Goal: Information Seeking & Learning: Learn about a topic

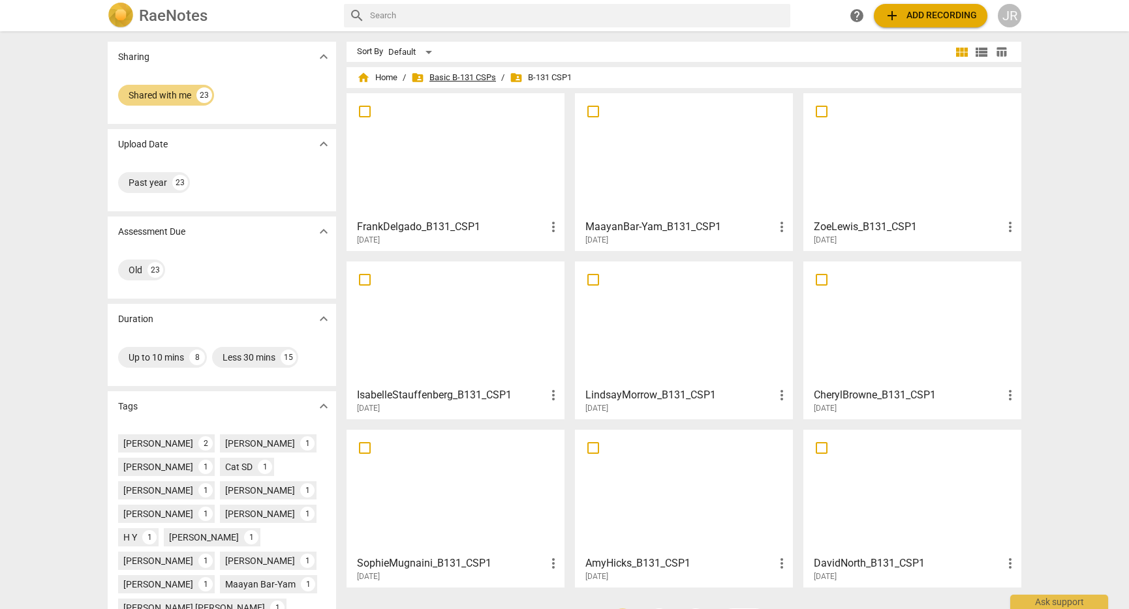
click at [463, 78] on span "folder_shared Basic B-131 CSPs" at bounding box center [453, 77] width 85 height 13
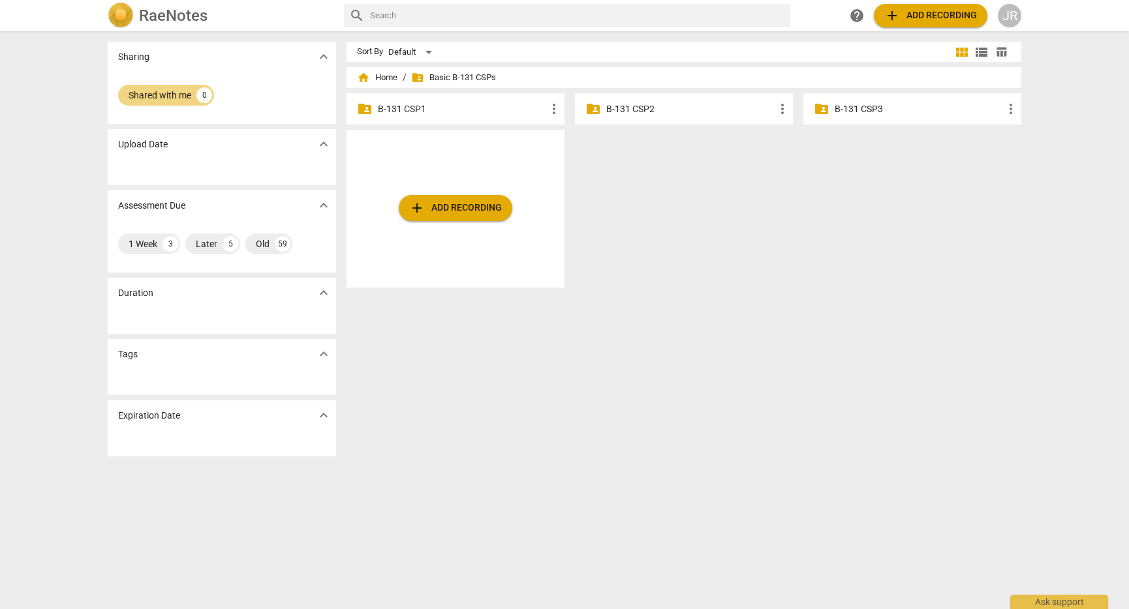
click at [692, 115] on p "B-131 CSP2" at bounding box center [690, 109] width 168 height 14
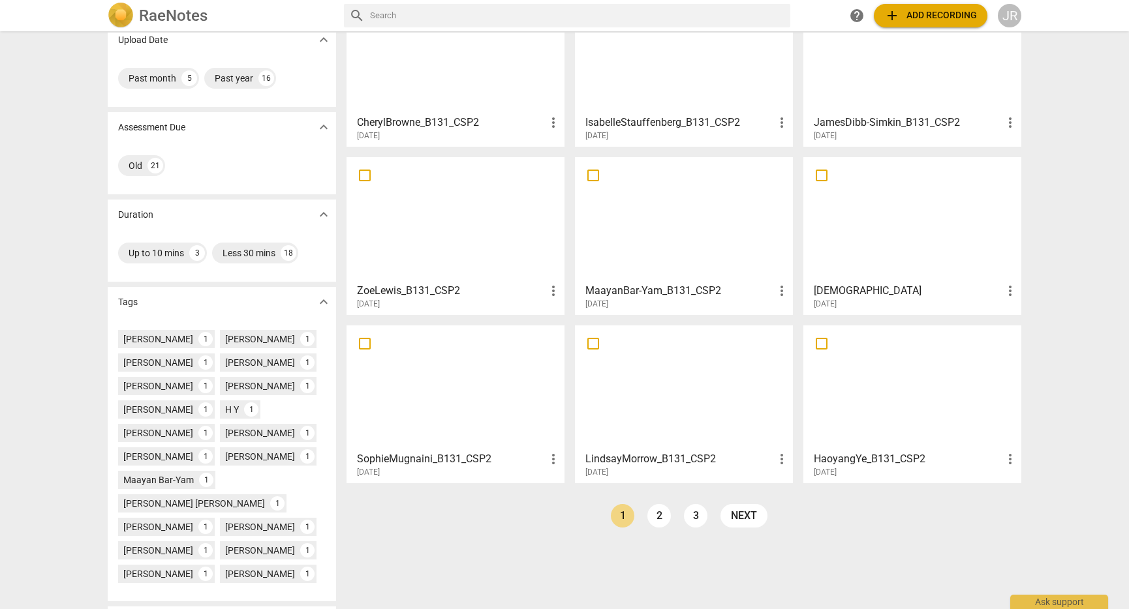
scroll to position [189, 0]
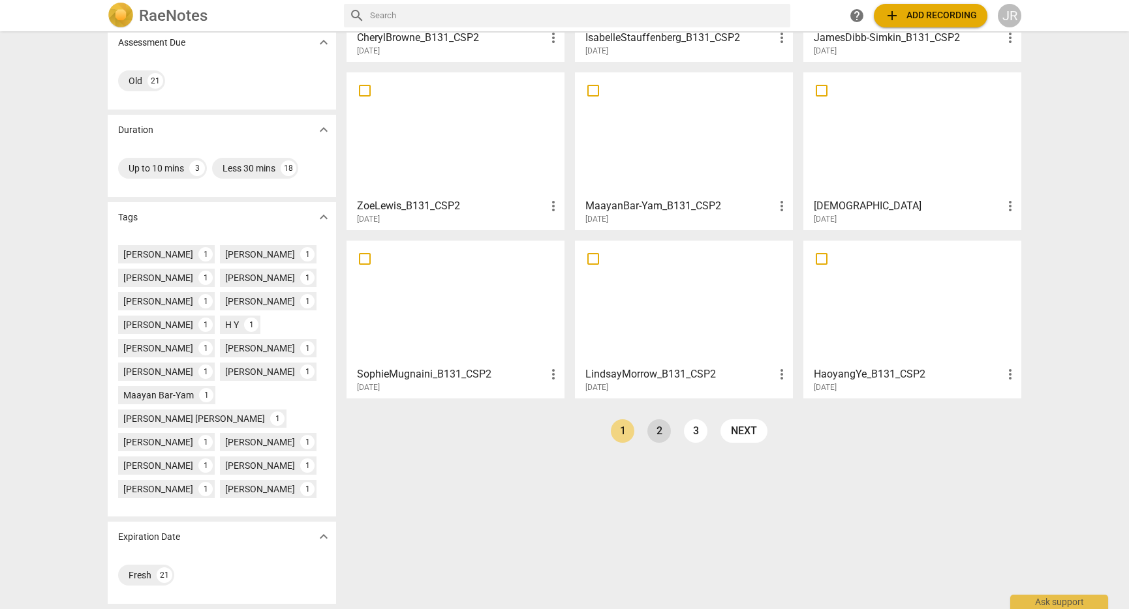
click at [654, 428] on link "2" at bounding box center [658, 430] width 23 height 23
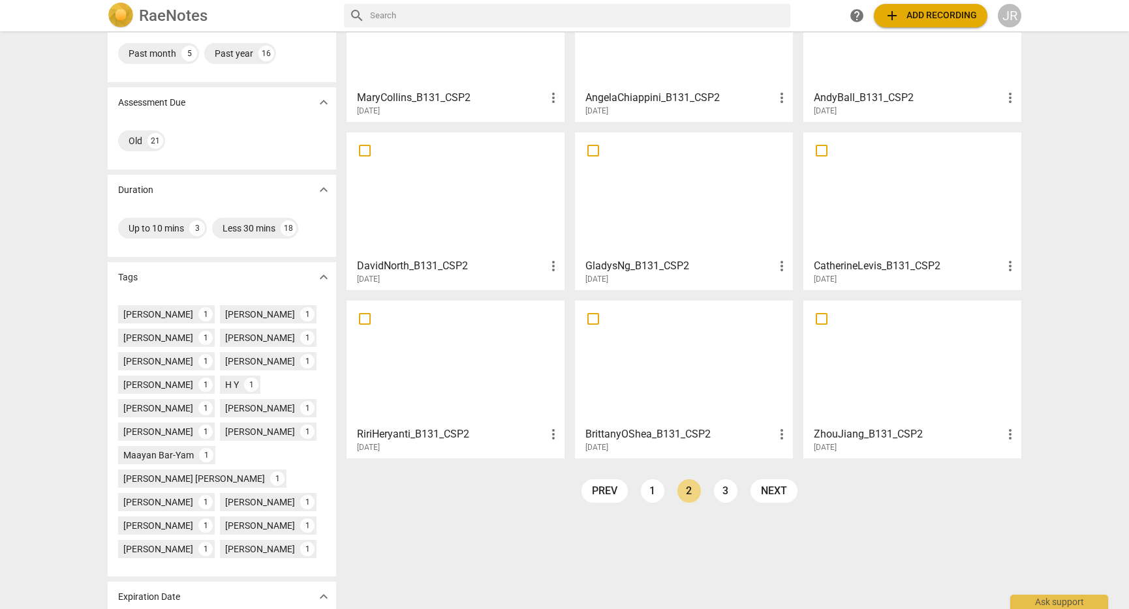
scroll to position [189, 0]
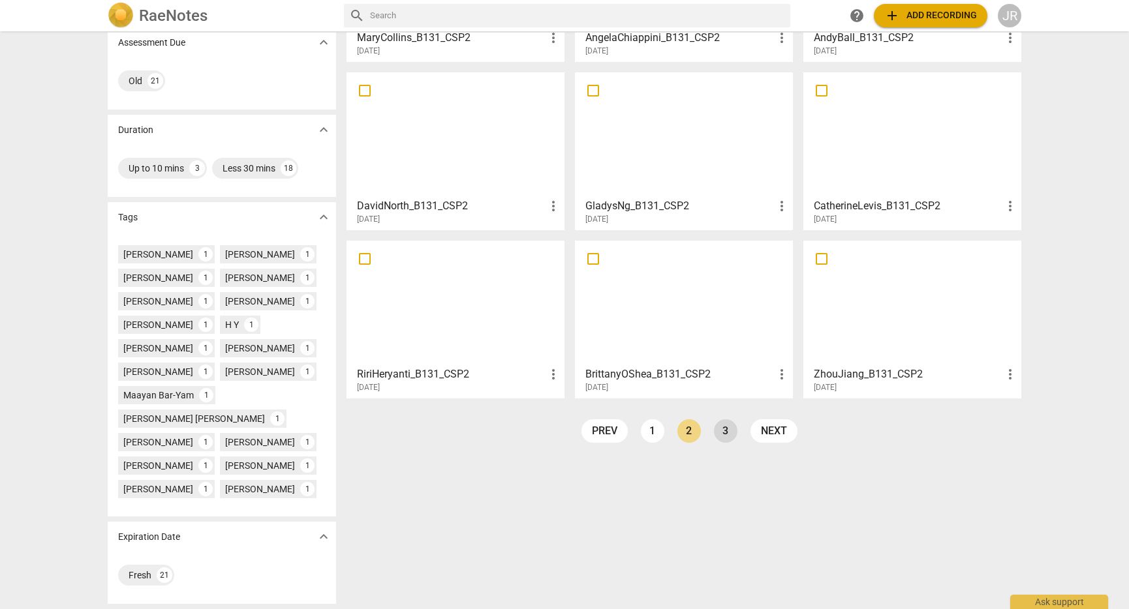
click at [720, 428] on link "3" at bounding box center [725, 430] width 23 height 23
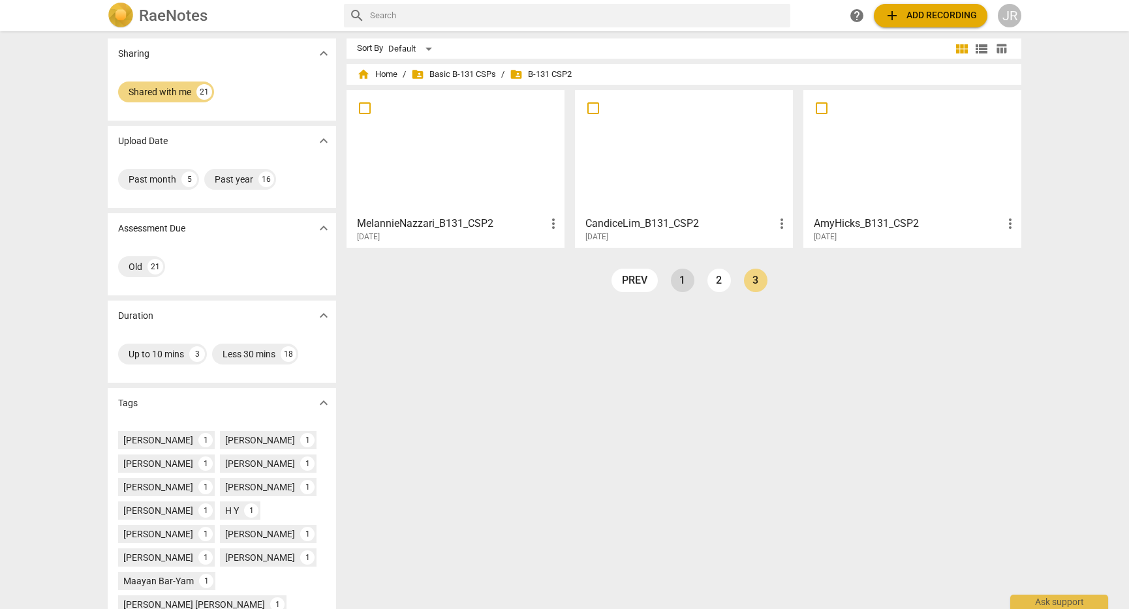
scroll to position [7, 0]
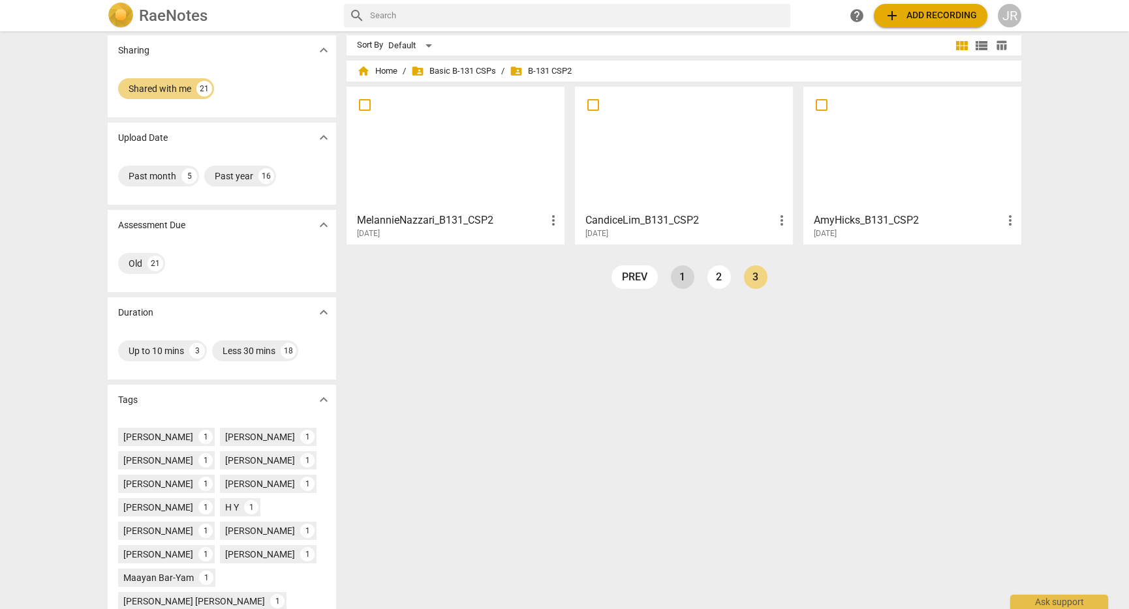
click at [678, 281] on link "1" at bounding box center [682, 277] width 23 height 23
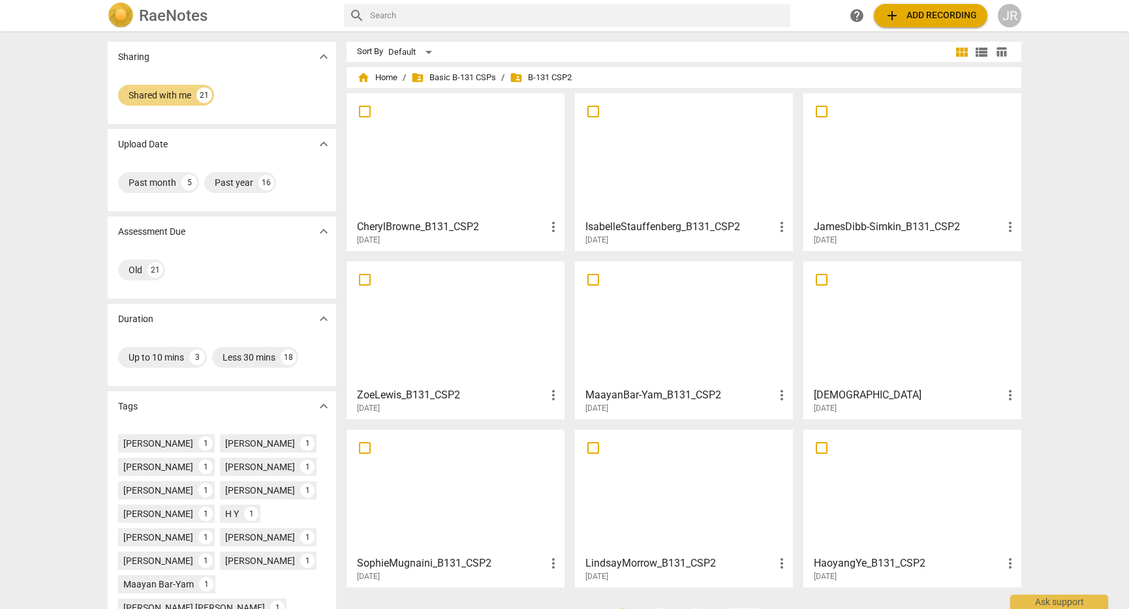
click at [387, 63] on div "Sort By Default view_module view_list table_chart home Home / folder_shared Bas…" at bounding box center [688, 345] width 685 height 607
click at [384, 75] on span "home Home" at bounding box center [377, 77] width 40 height 13
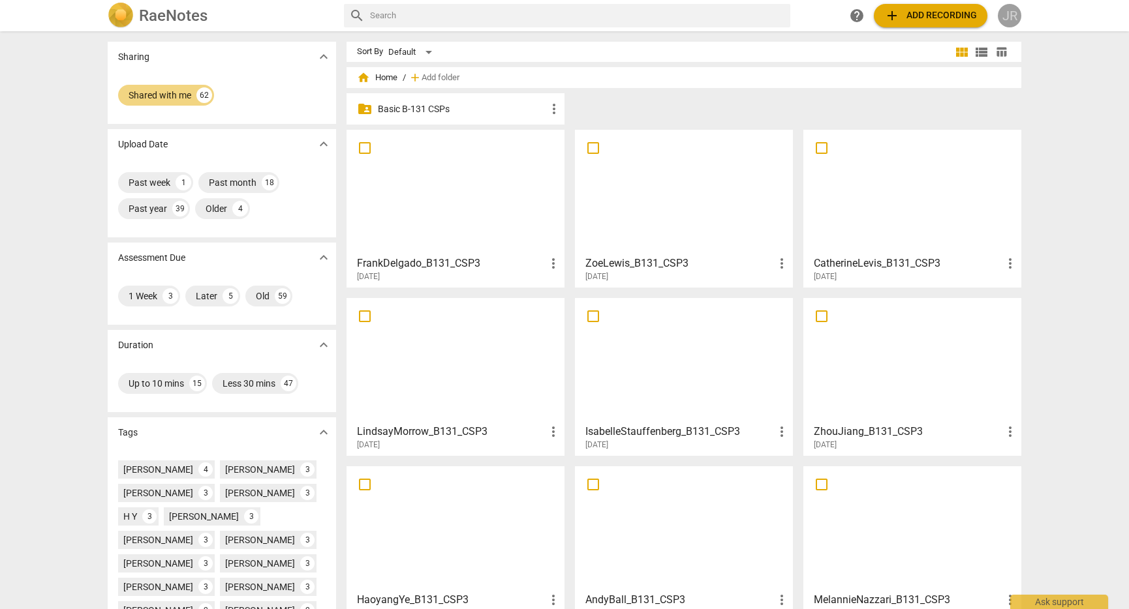
click at [1009, 13] on div "JR" at bounding box center [1009, 15] width 23 height 23
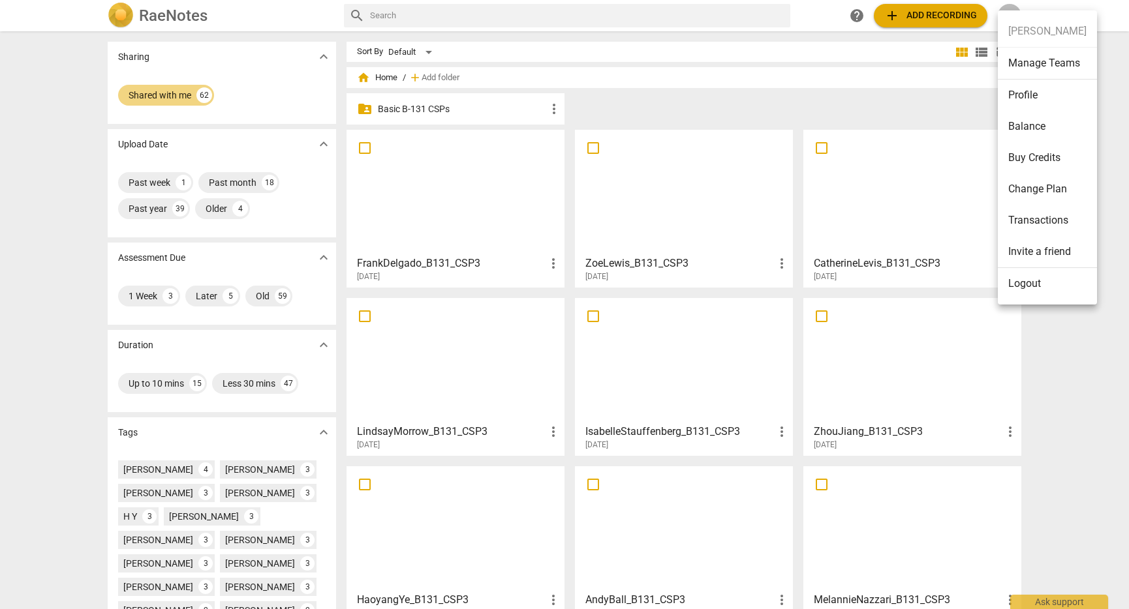
click at [720, 85] on div at bounding box center [564, 304] width 1129 height 609
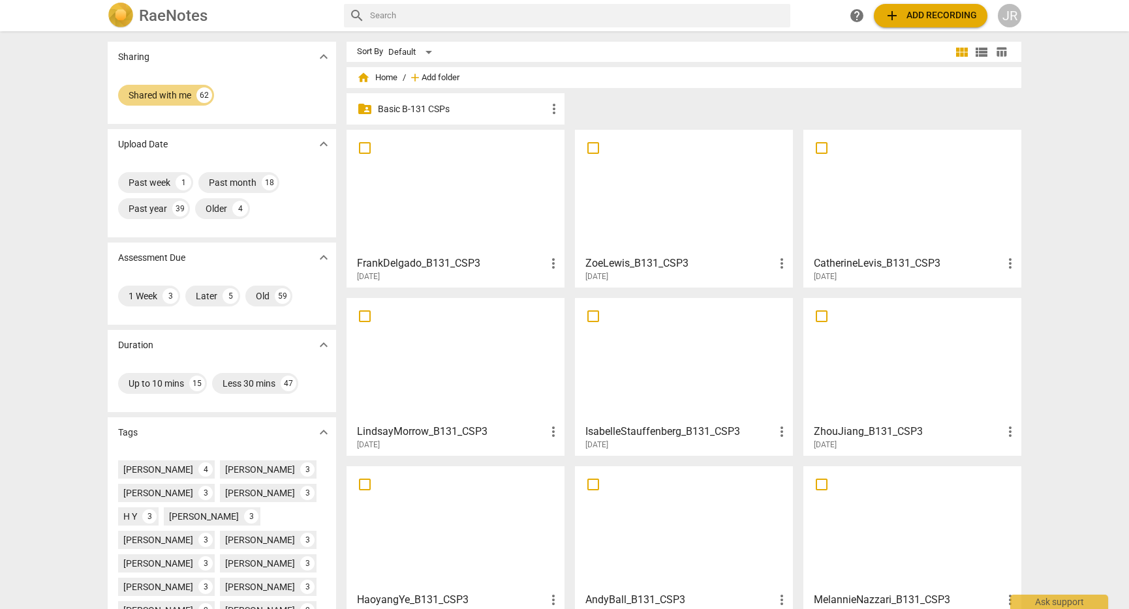
click at [432, 78] on span "Add folder" at bounding box center [440, 78] width 38 height 10
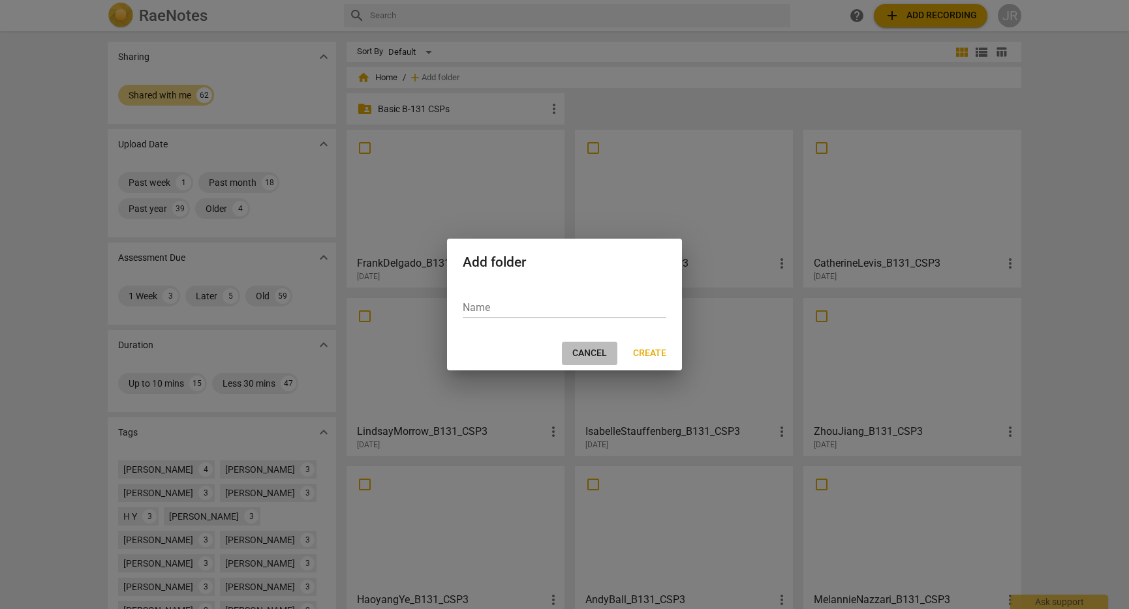
click at [588, 352] on span "Cancel" at bounding box center [589, 353] width 35 height 13
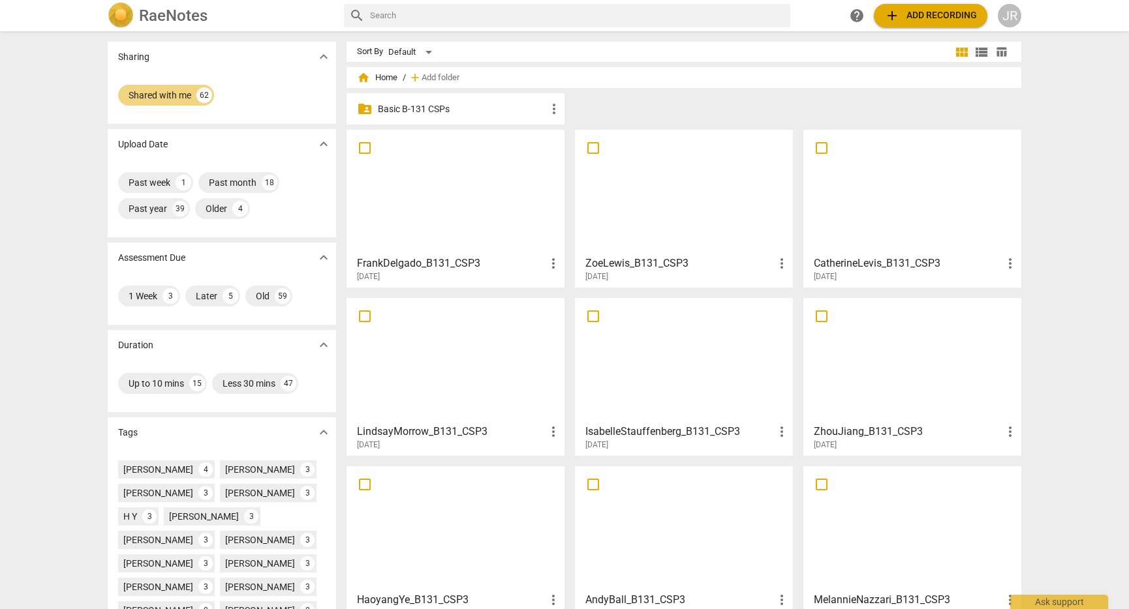
click at [555, 112] on span "more_vert" at bounding box center [554, 109] width 16 height 16
click at [452, 114] on div at bounding box center [564, 304] width 1129 height 609
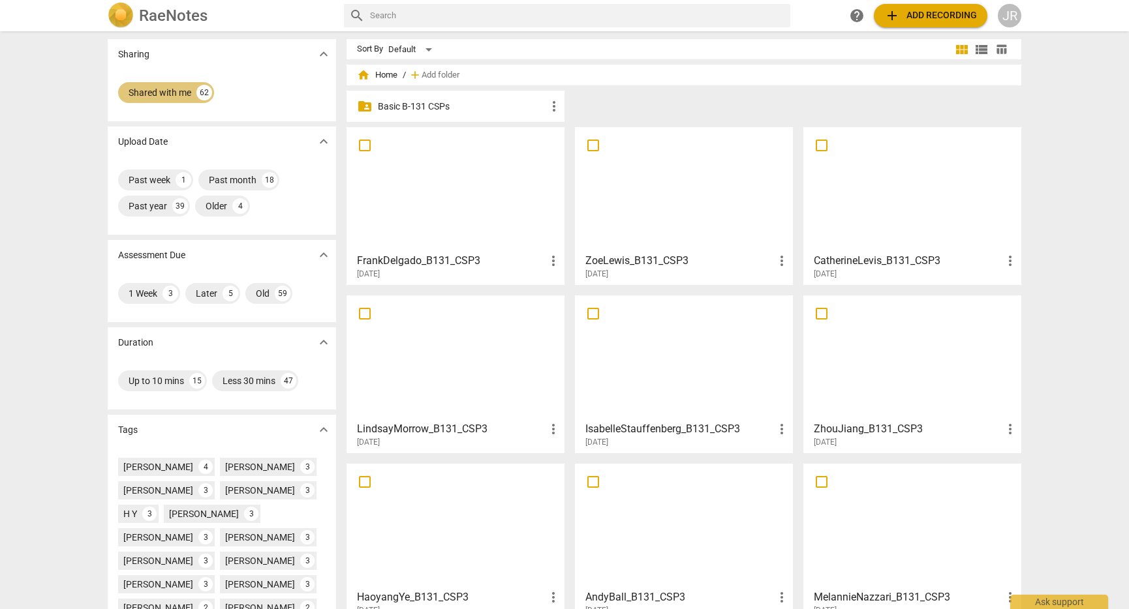
scroll to position [2, 0]
click at [168, 95] on div "Shared with me" at bounding box center [160, 93] width 63 height 13
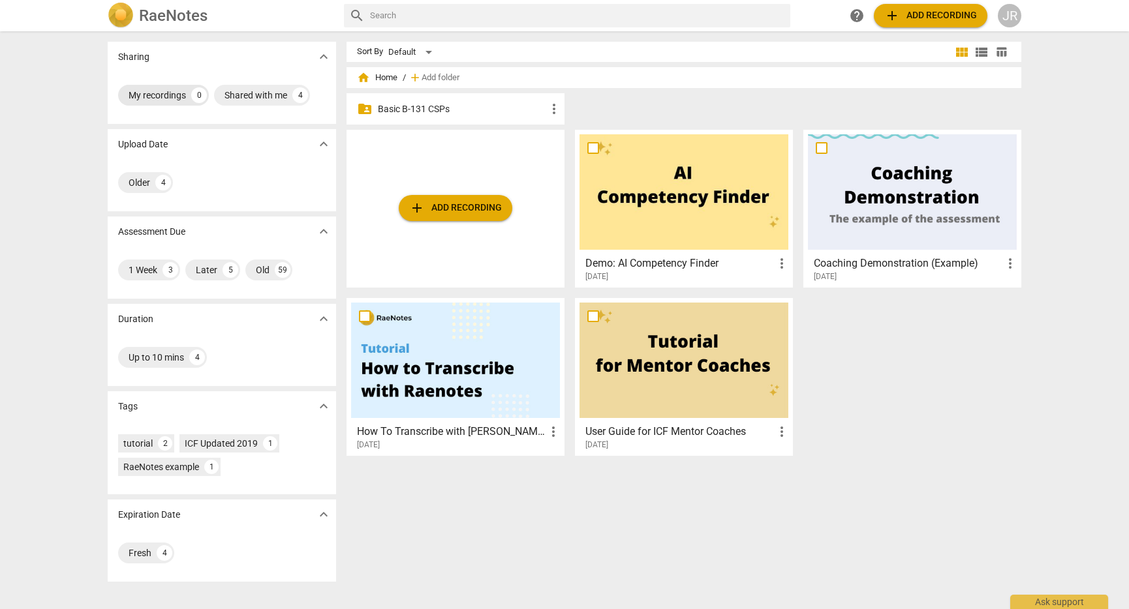
click at [168, 95] on div "My recordings" at bounding box center [157, 95] width 57 height 13
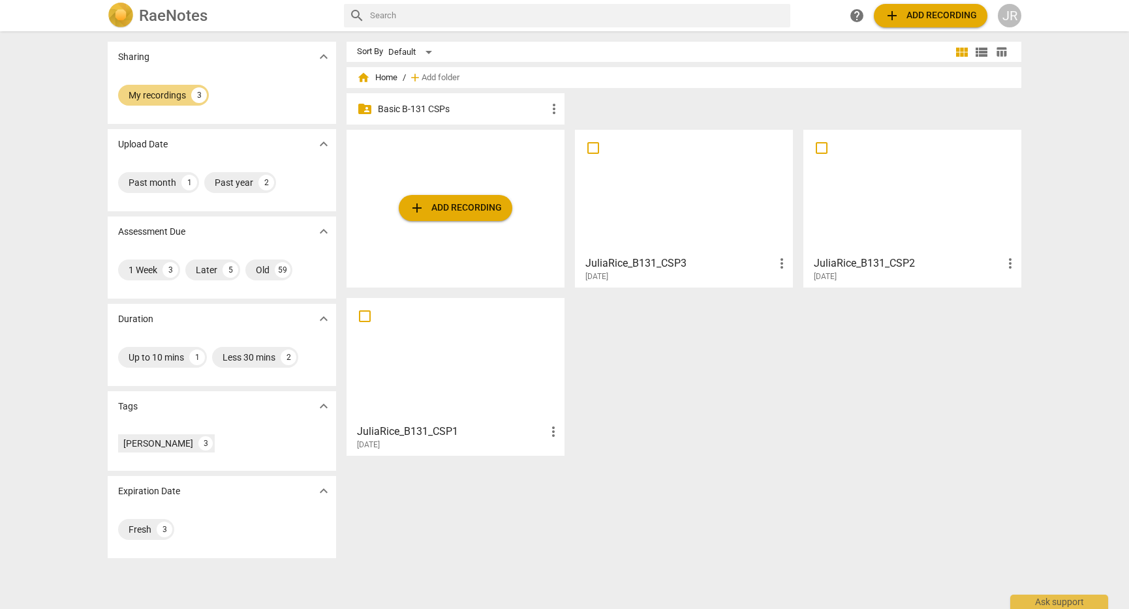
click at [515, 363] on div at bounding box center [455, 360] width 209 height 115
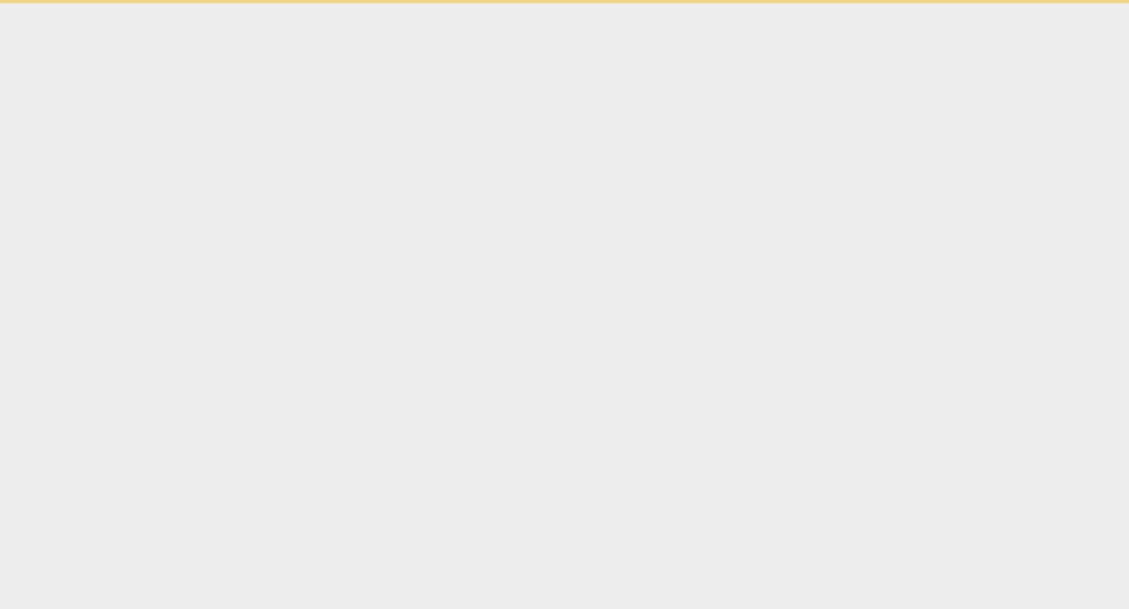
click at [515, 3] on html "Ask support" at bounding box center [564, 1] width 1129 height 3
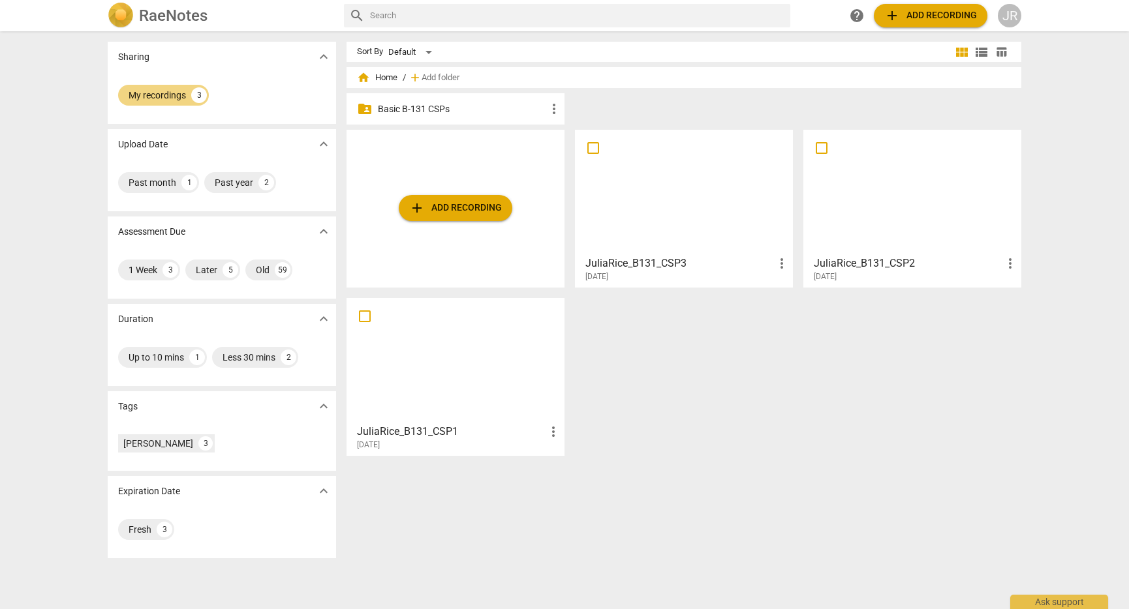
click at [900, 192] on div at bounding box center [912, 191] width 209 height 115
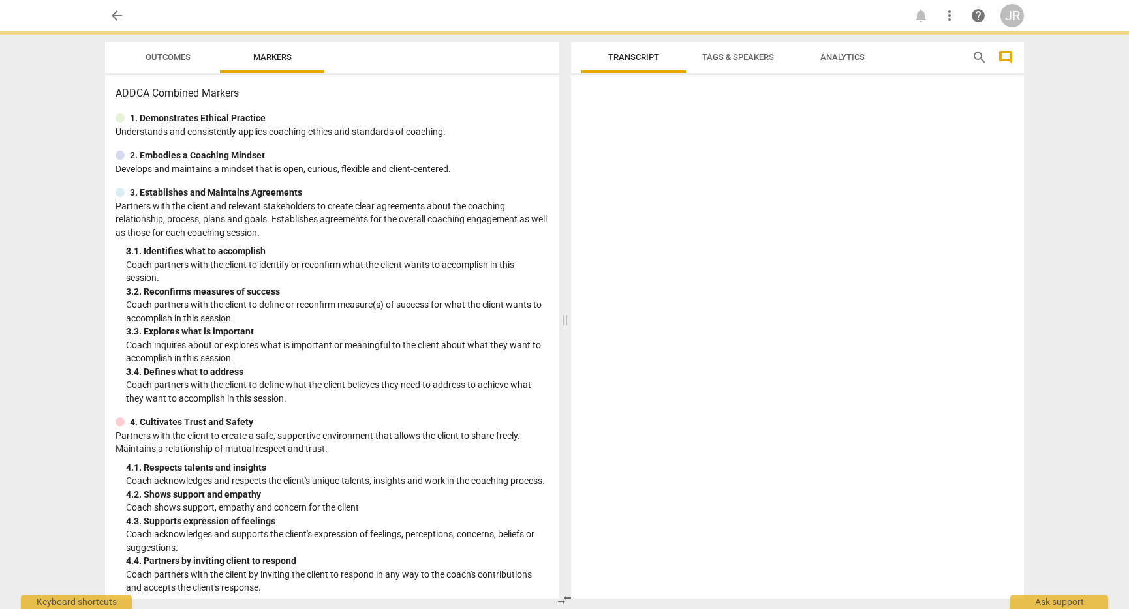
click at [900, 192] on div at bounding box center [797, 339] width 453 height 519
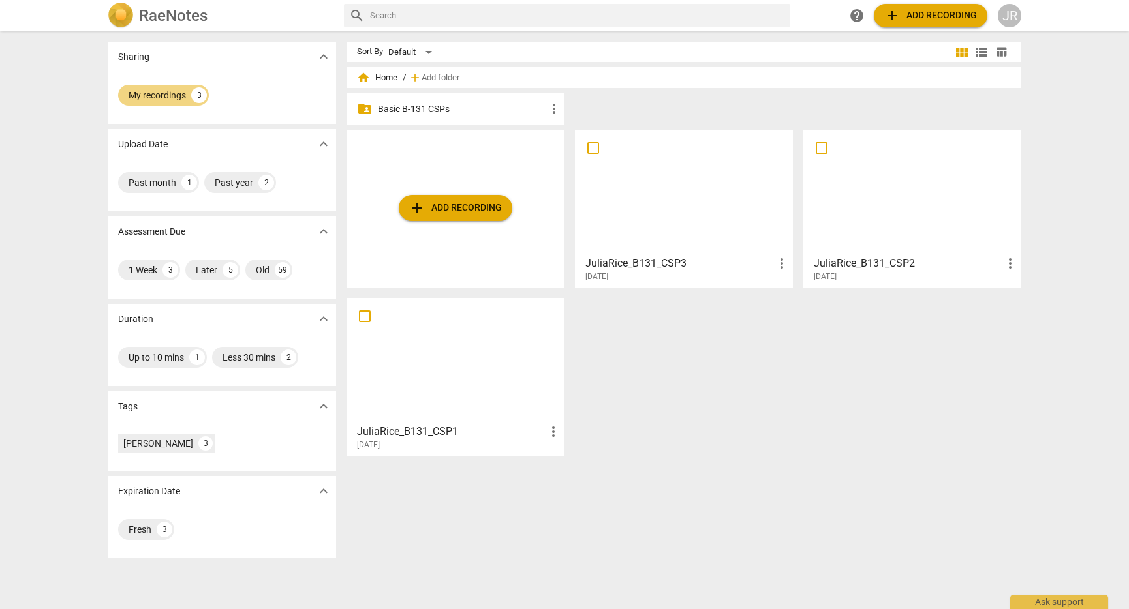
click at [632, 188] on div at bounding box center [683, 191] width 209 height 115
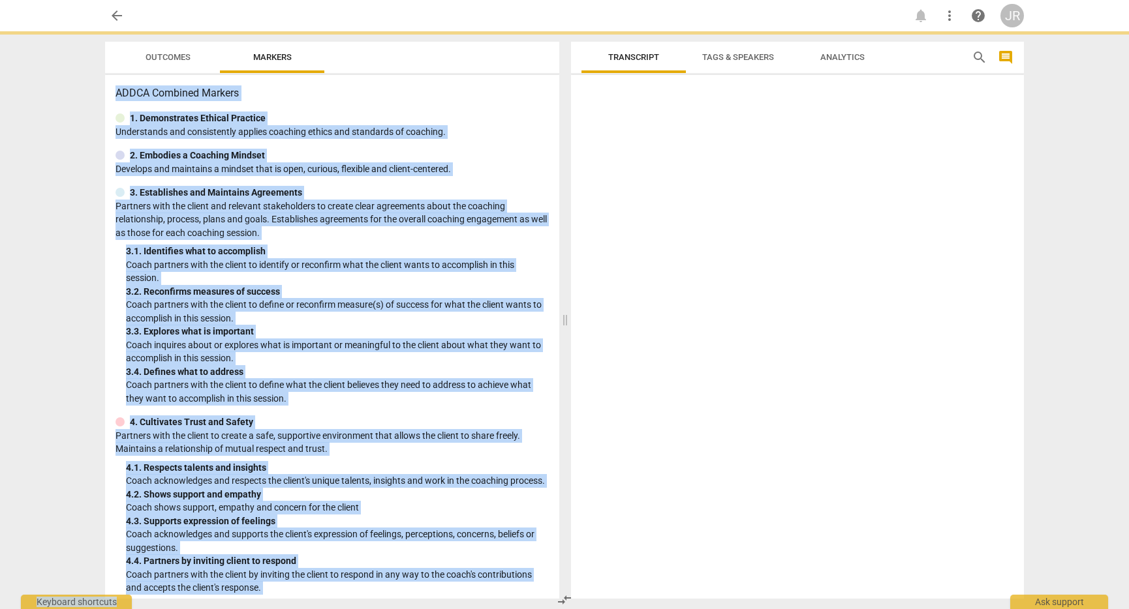
click at [632, 188] on div at bounding box center [797, 339] width 453 height 519
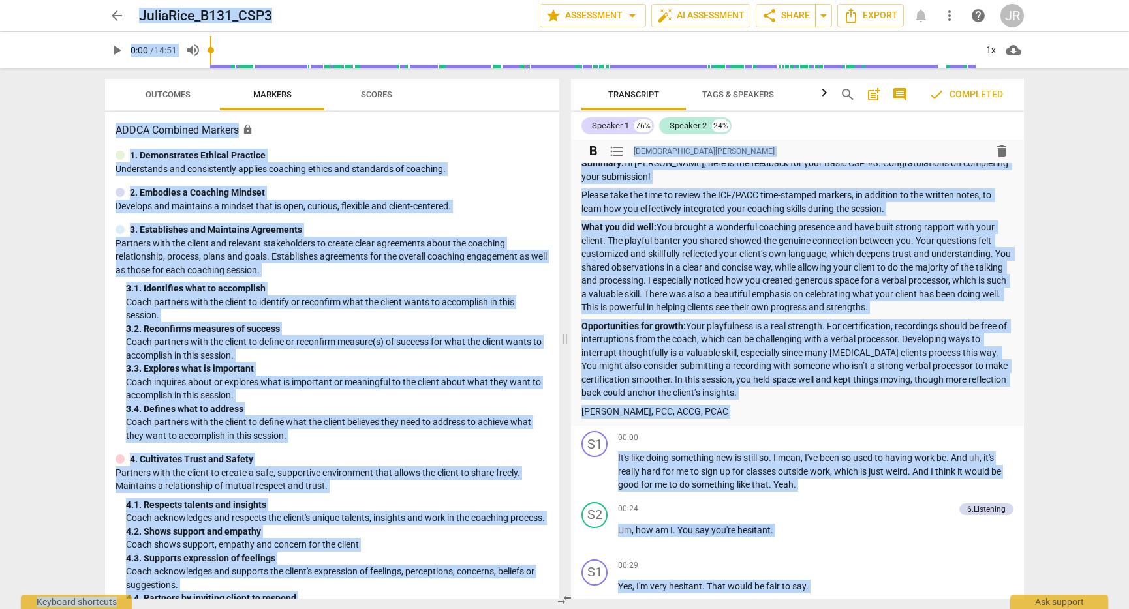
scroll to position [19, 0]
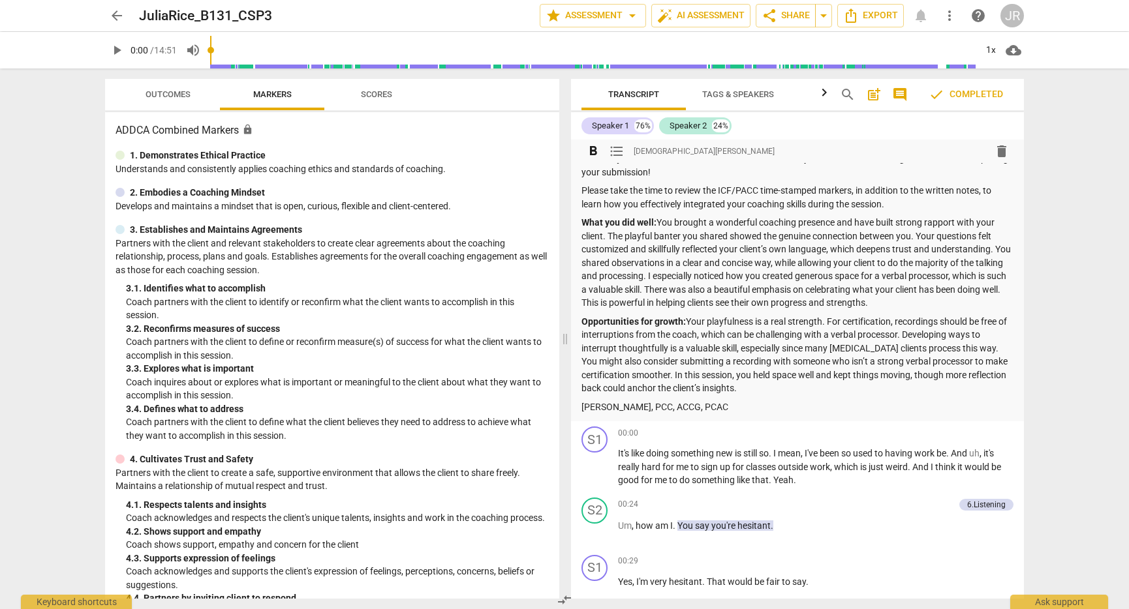
click at [902, 255] on p "What you did well: You brought a wonderful coaching presence and have built str…" at bounding box center [797, 263] width 432 height 94
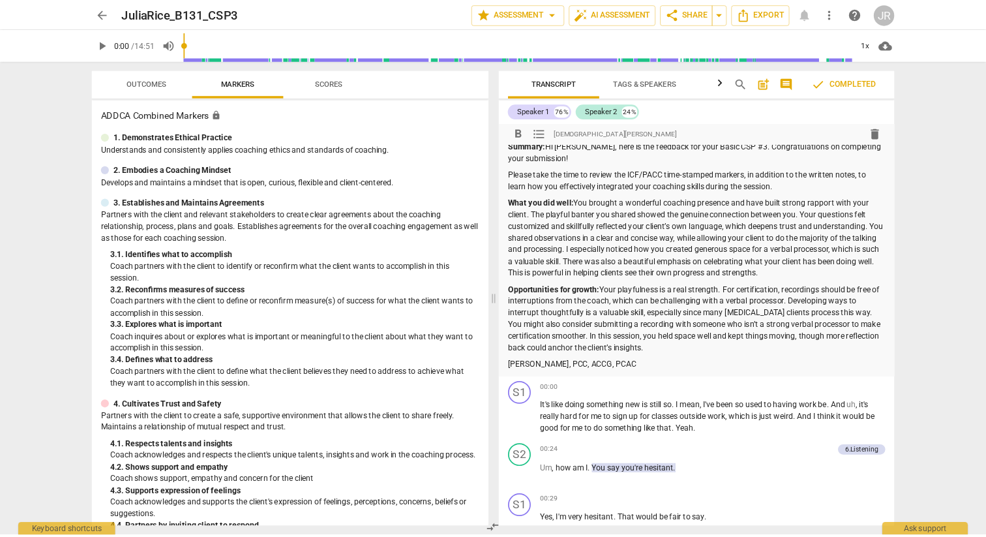
scroll to position [0, 0]
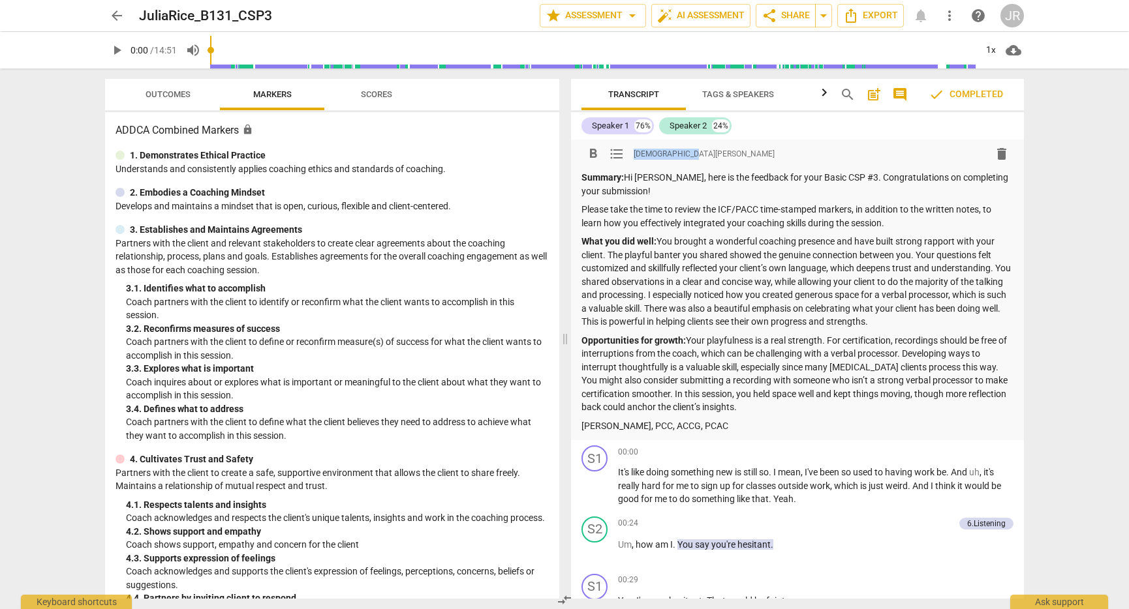
drag, startPoint x: 701, startPoint y: 154, endPoint x: 635, endPoint y: 157, distance: 65.3
click at [635, 157] on div "format_bold format_list_bulleted [PERSON_NAME] delete" at bounding box center [797, 153] width 432 height 23
copy span "[DEMOGRAPHIC_DATA][PERSON_NAME]"
